Goal: Check status: Check status

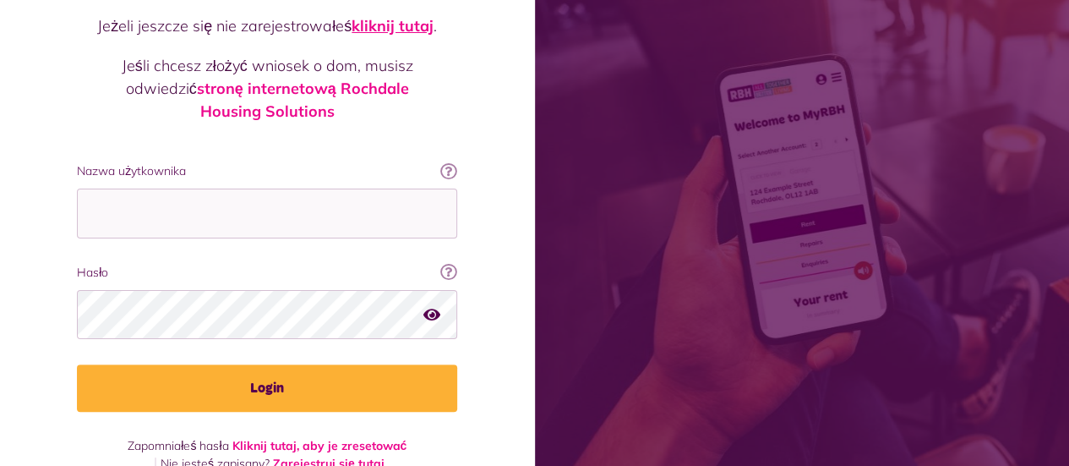
scroll to position [228, 0]
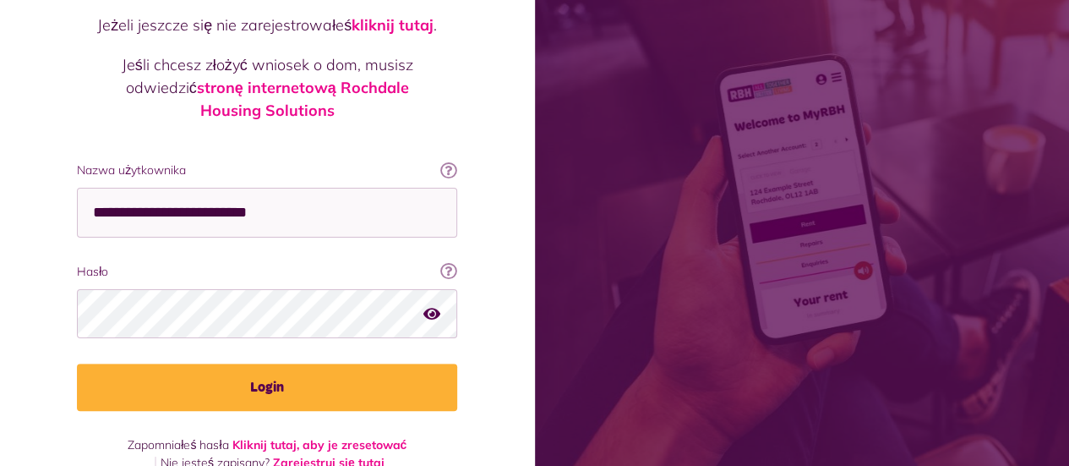
type input "**********"
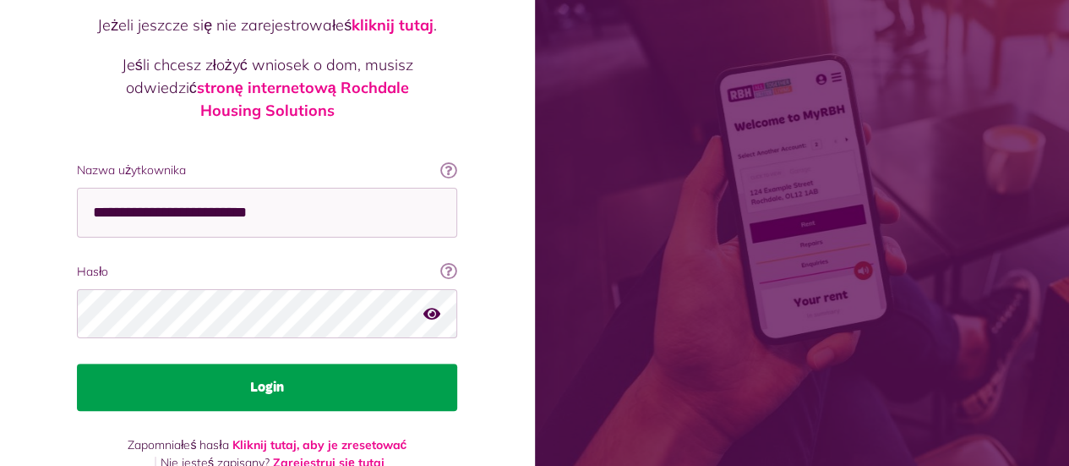
click at [274, 371] on button "Login" at bounding box center [267, 386] width 380 height 47
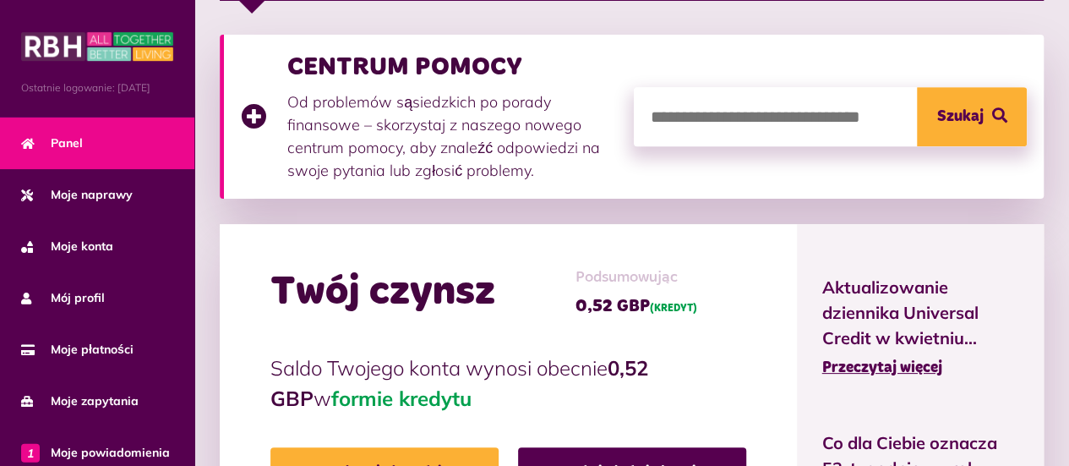
scroll to position [592, 0]
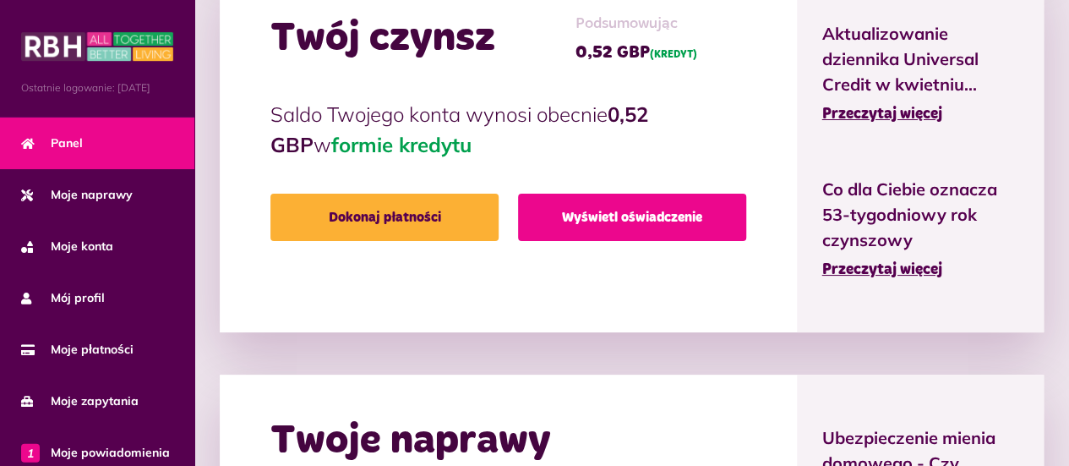
click at [634, 212] on font "Wyświetl oświadczenie" at bounding box center [632, 217] width 140 height 14
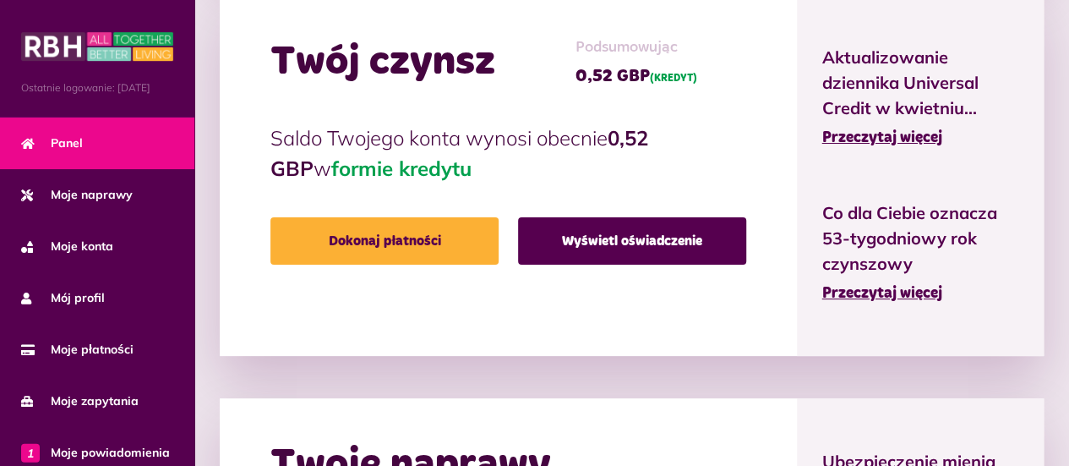
scroll to position [592, 0]
